Goal: Information Seeking & Learning: Learn about a topic

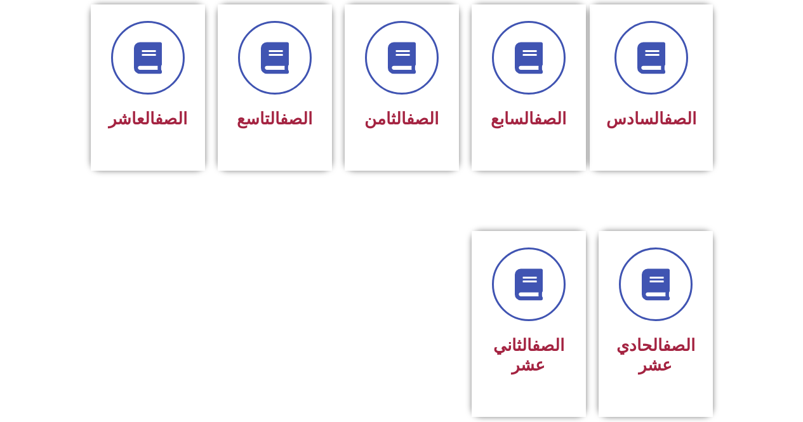
scroll to position [560, 0]
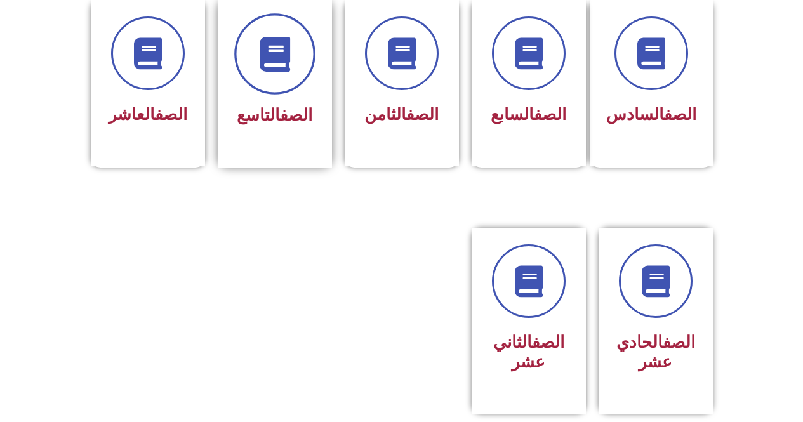
click at [281, 54] on span at bounding box center [274, 53] width 81 height 81
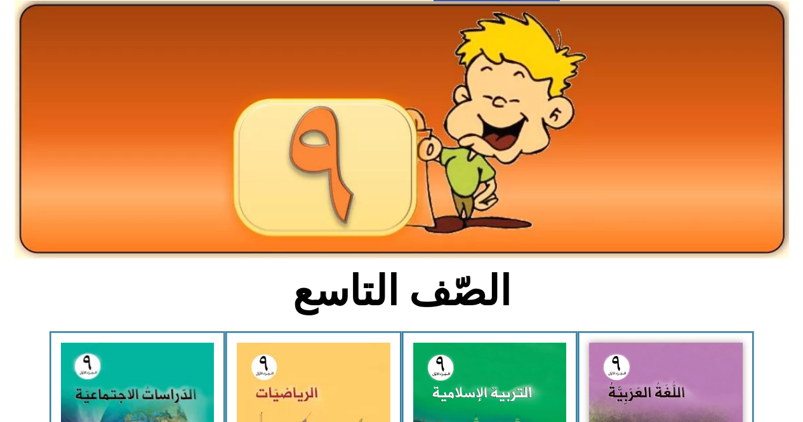
scroll to position [127, 0]
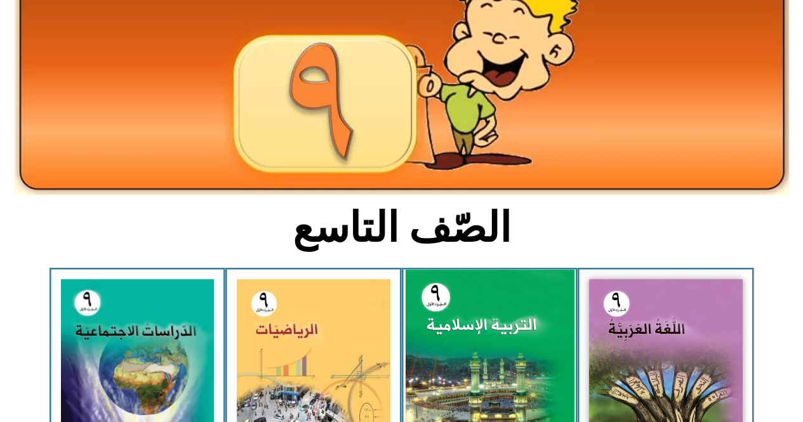
click at [522, 368] on img at bounding box center [489, 374] width 169 height 209
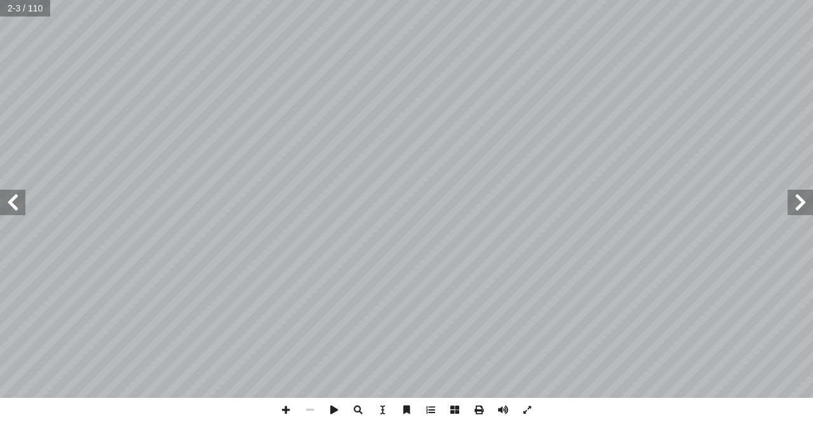
click at [10, 208] on span at bounding box center [12, 202] width 25 height 25
click at [21, 211] on span at bounding box center [12, 202] width 25 height 25
click at [21, 202] on span at bounding box center [12, 202] width 25 height 25
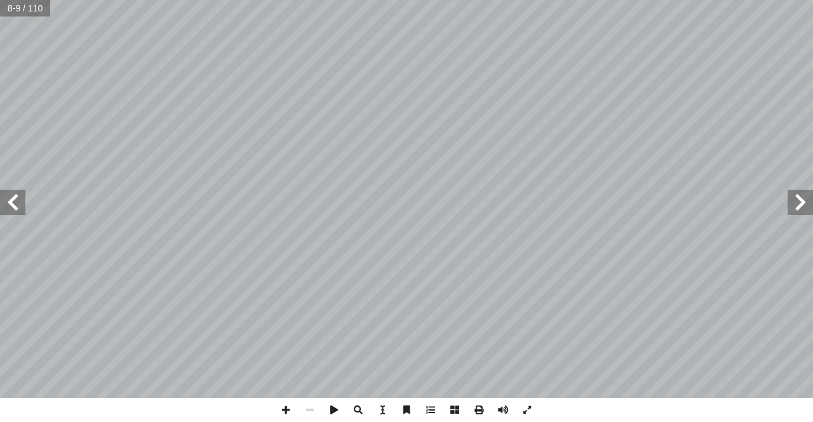
click at [21, 202] on span at bounding box center [12, 202] width 25 height 25
click at [19, 202] on span at bounding box center [12, 202] width 25 height 25
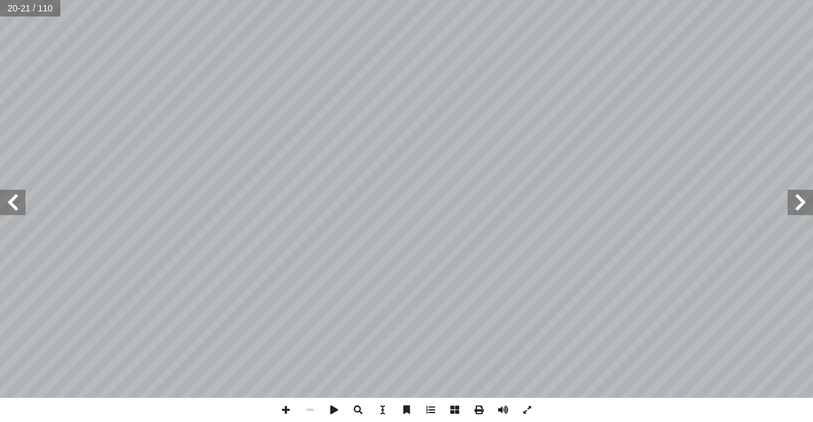
click at [812, 210] on span at bounding box center [799, 202] width 25 height 25
click at [20, 213] on span at bounding box center [12, 202] width 25 height 25
click at [19, 209] on span at bounding box center [12, 202] width 25 height 25
click at [802, 210] on span at bounding box center [799, 202] width 25 height 25
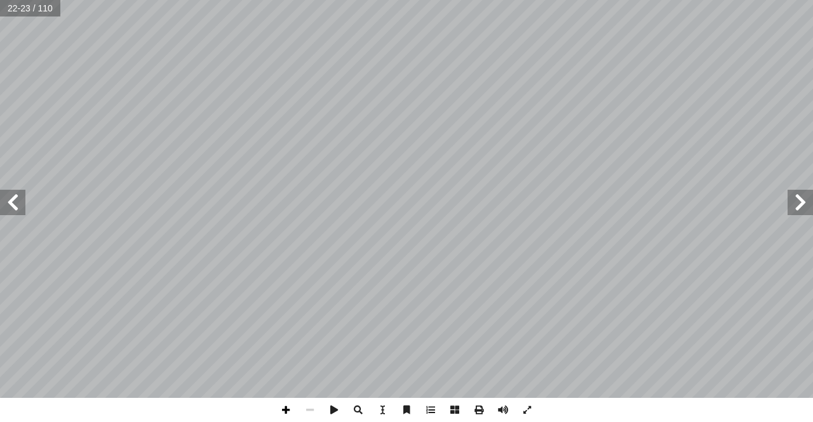
click at [282, 418] on span at bounding box center [286, 410] width 24 height 24
click at [285, 404] on span at bounding box center [286, 410] width 24 height 24
click at [312, 417] on span at bounding box center [310, 410] width 24 height 24
click at [1, 206] on span at bounding box center [12, 202] width 25 height 25
click at [309, 405] on span at bounding box center [310, 410] width 24 height 24
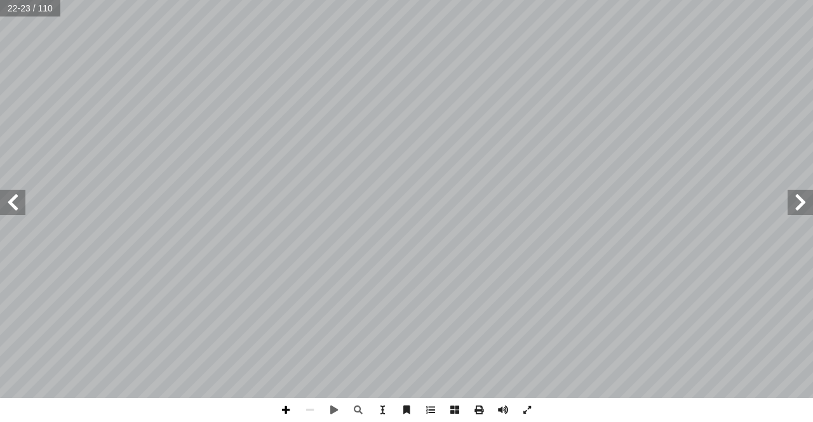
click at [287, 408] on span at bounding box center [286, 410] width 24 height 24
click at [289, 398] on span at bounding box center [286, 410] width 24 height 24
drag, startPoint x: 284, startPoint y: 398, endPoint x: 310, endPoint y: 406, distance: 26.5
click at [310, 406] on span at bounding box center [310, 410] width 24 height 24
click at [282, 410] on span at bounding box center [286, 410] width 24 height 24
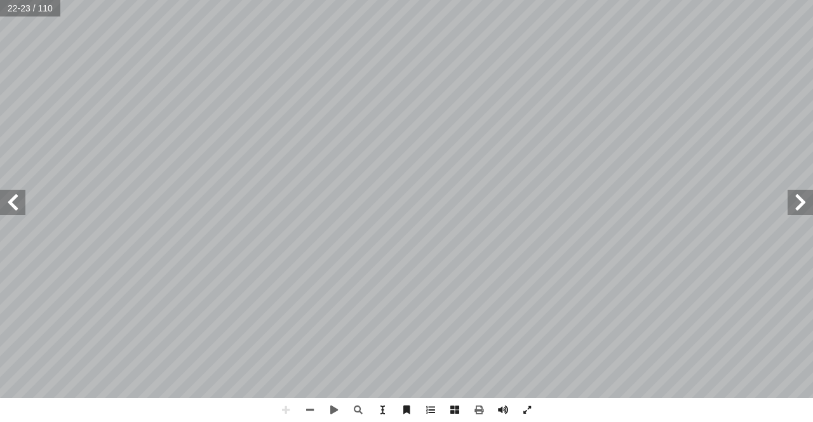
click at [19, 211] on span at bounding box center [12, 202] width 25 height 25
click at [29, 116] on html "الصفحة الرئيسية الصف الأول الصف الثاني الصف الثالث الصف الرابع الصف الخامس الصف…" at bounding box center [406, 58] width 813 height 116
click at [315, 418] on span at bounding box center [310, 410] width 24 height 24
click at [280, 415] on span at bounding box center [286, 410] width 24 height 24
click at [312, 409] on span at bounding box center [310, 410] width 24 height 24
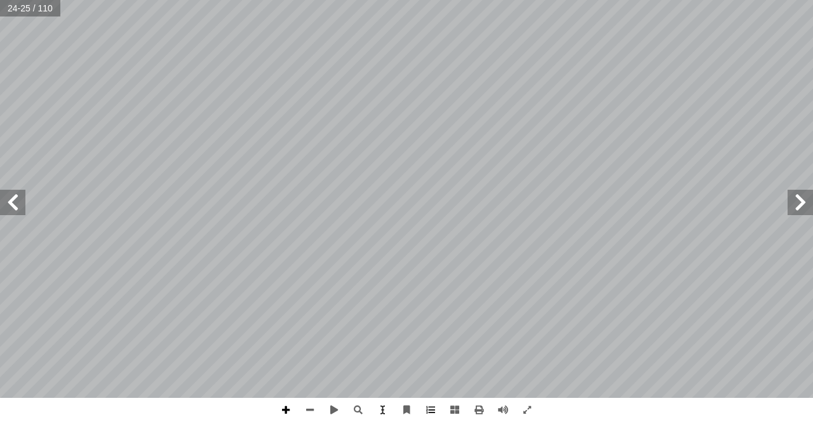
click at [294, 414] on span at bounding box center [286, 410] width 24 height 24
click at [286, 418] on span at bounding box center [286, 410] width 24 height 24
click at [339, 116] on html "الصفحة الرئيسية الصف الأول الصف الثاني الصف الثالث الصف الرابع الصف الخامس الصف…" at bounding box center [406, 58] width 813 height 116
